Goal: Transaction & Acquisition: Purchase product/service

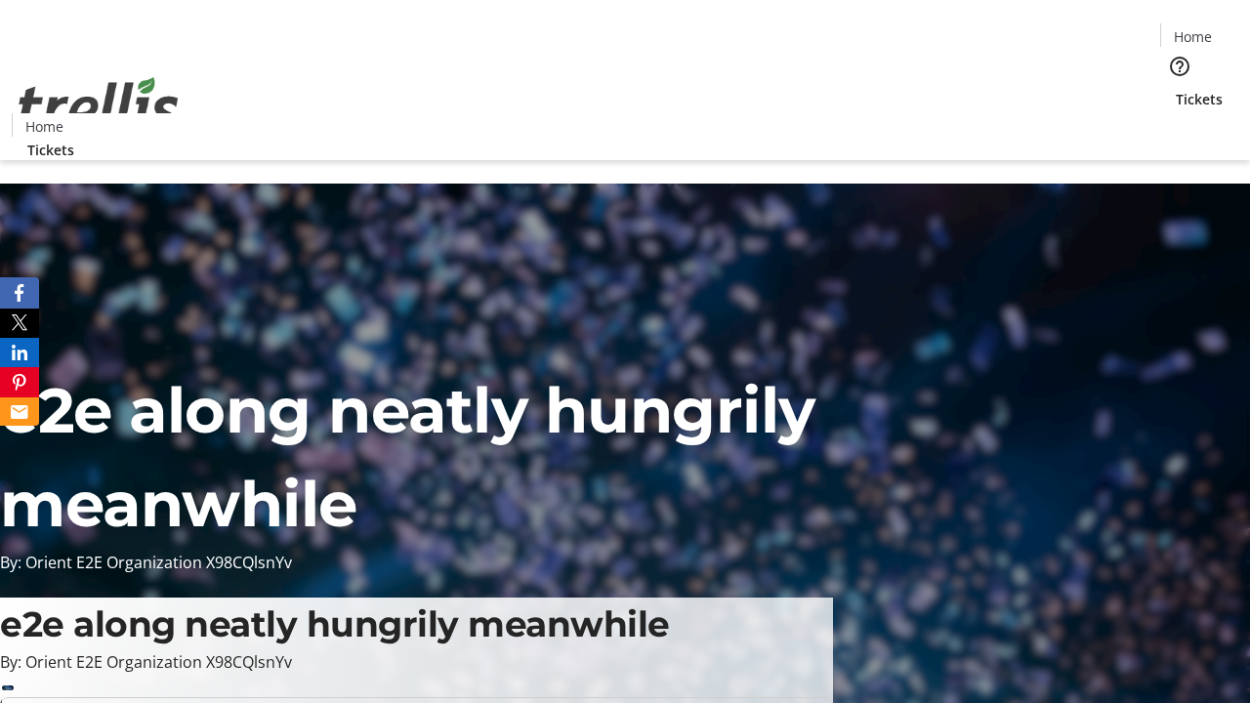
click at [1175, 89] on span "Tickets" at bounding box center [1198, 99] width 47 height 21
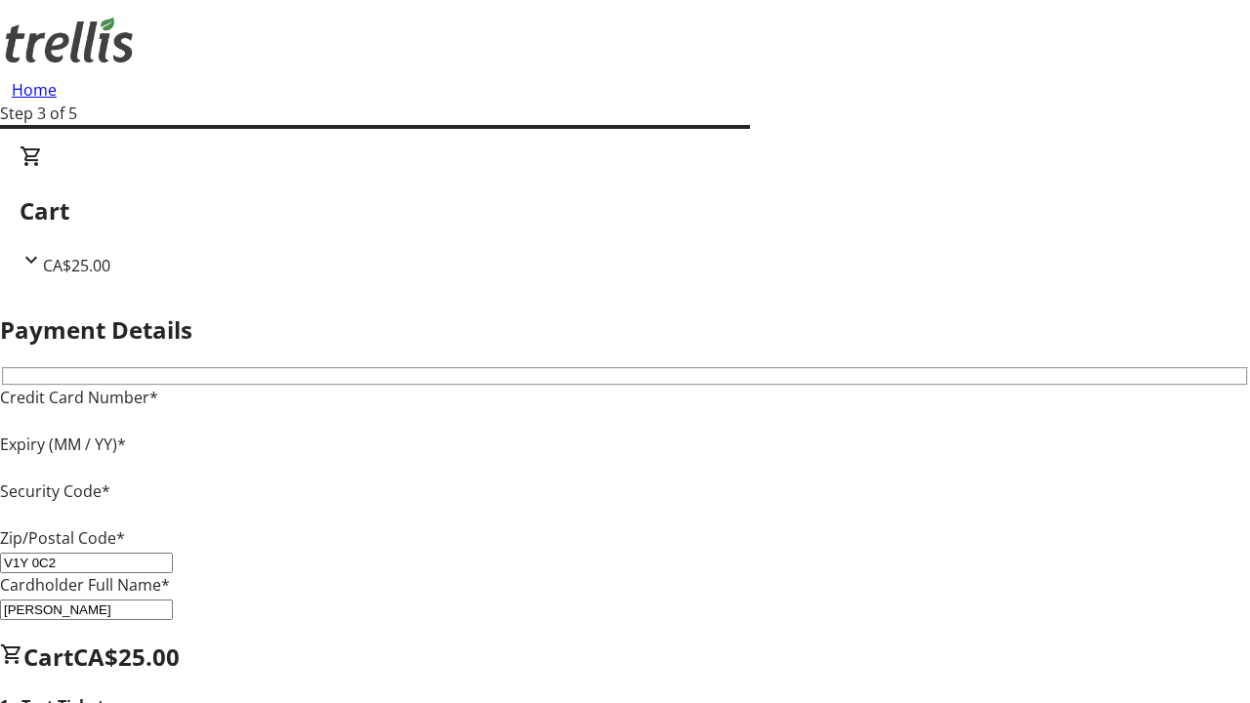
type input "V1Y 0C2"
